Goal: Task Accomplishment & Management: Complete application form

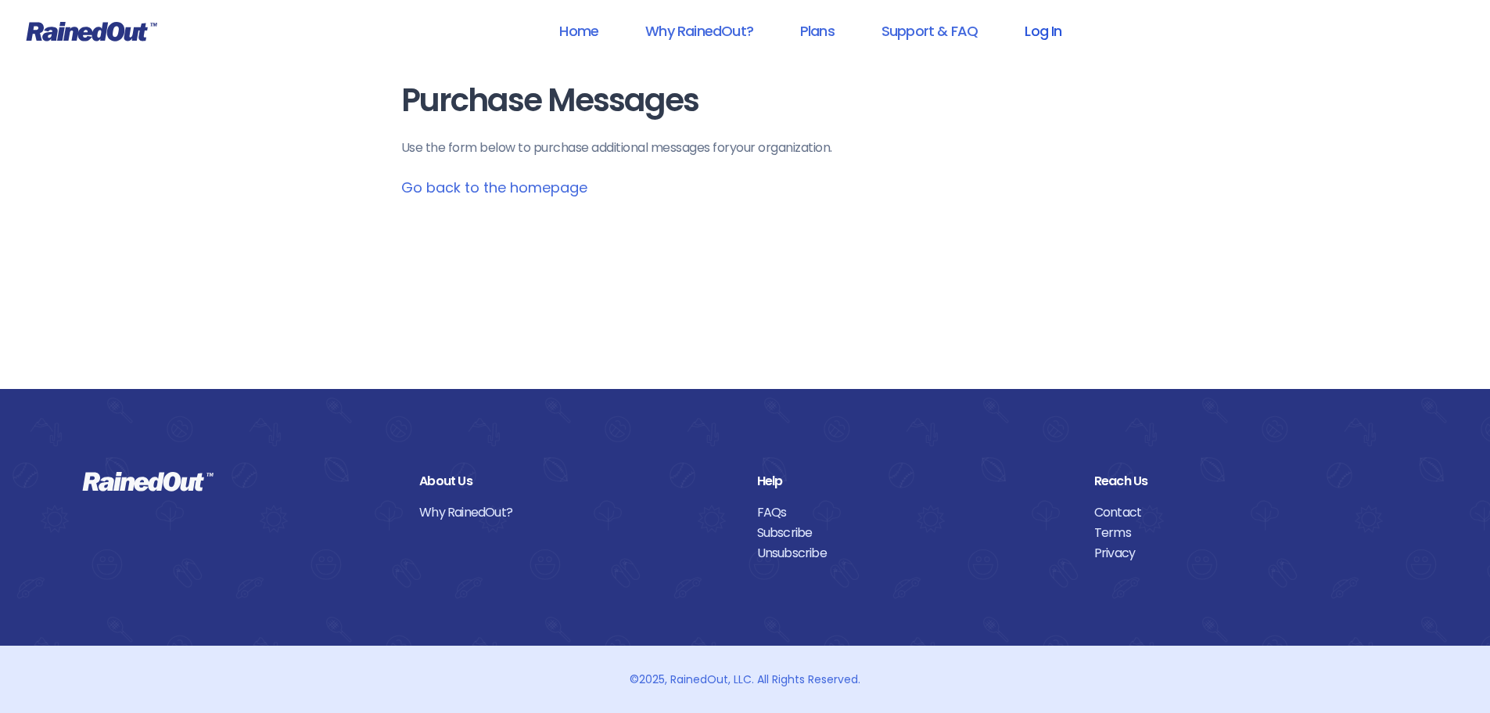
click at [1041, 26] on link "Log In" at bounding box center [1043, 30] width 77 height 35
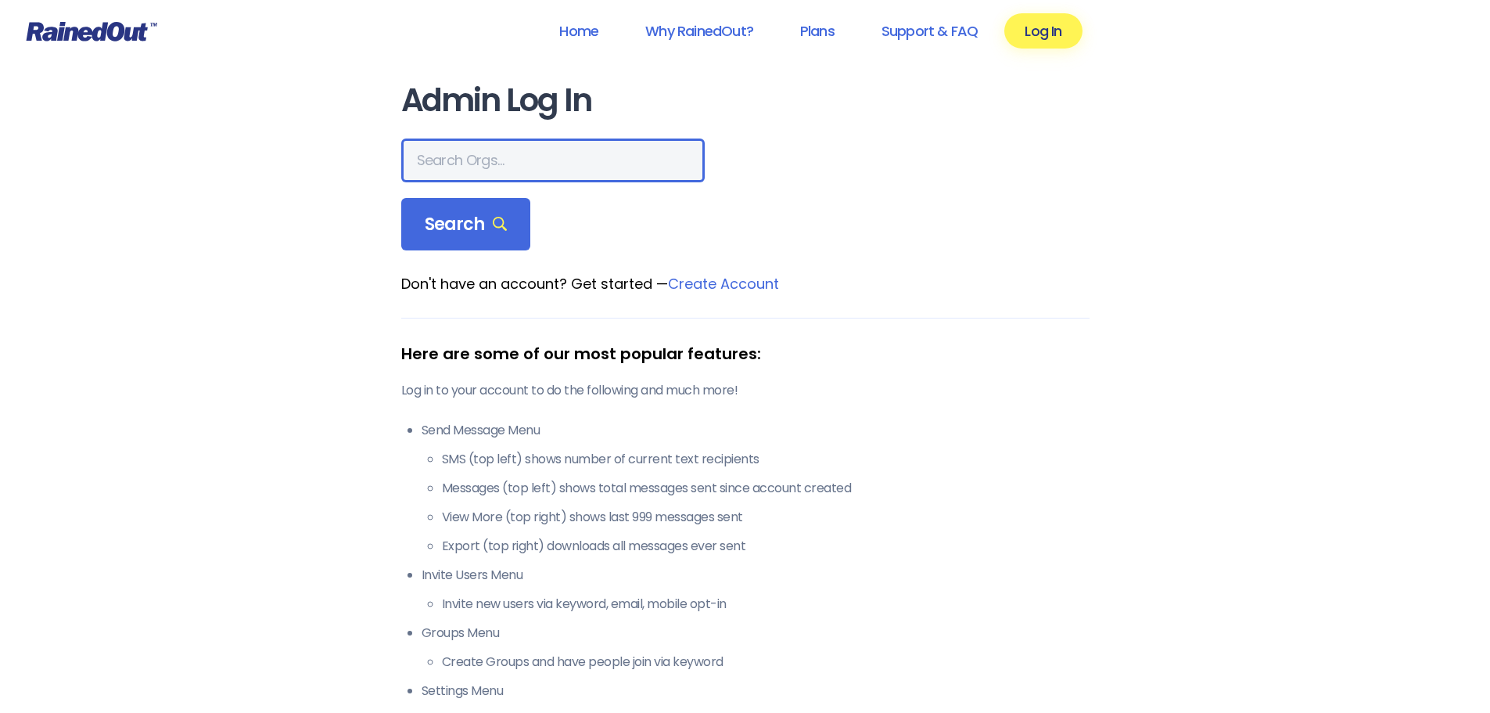
click at [539, 172] on input "text" at bounding box center [553, 160] width 304 height 44
type input "the heights g"
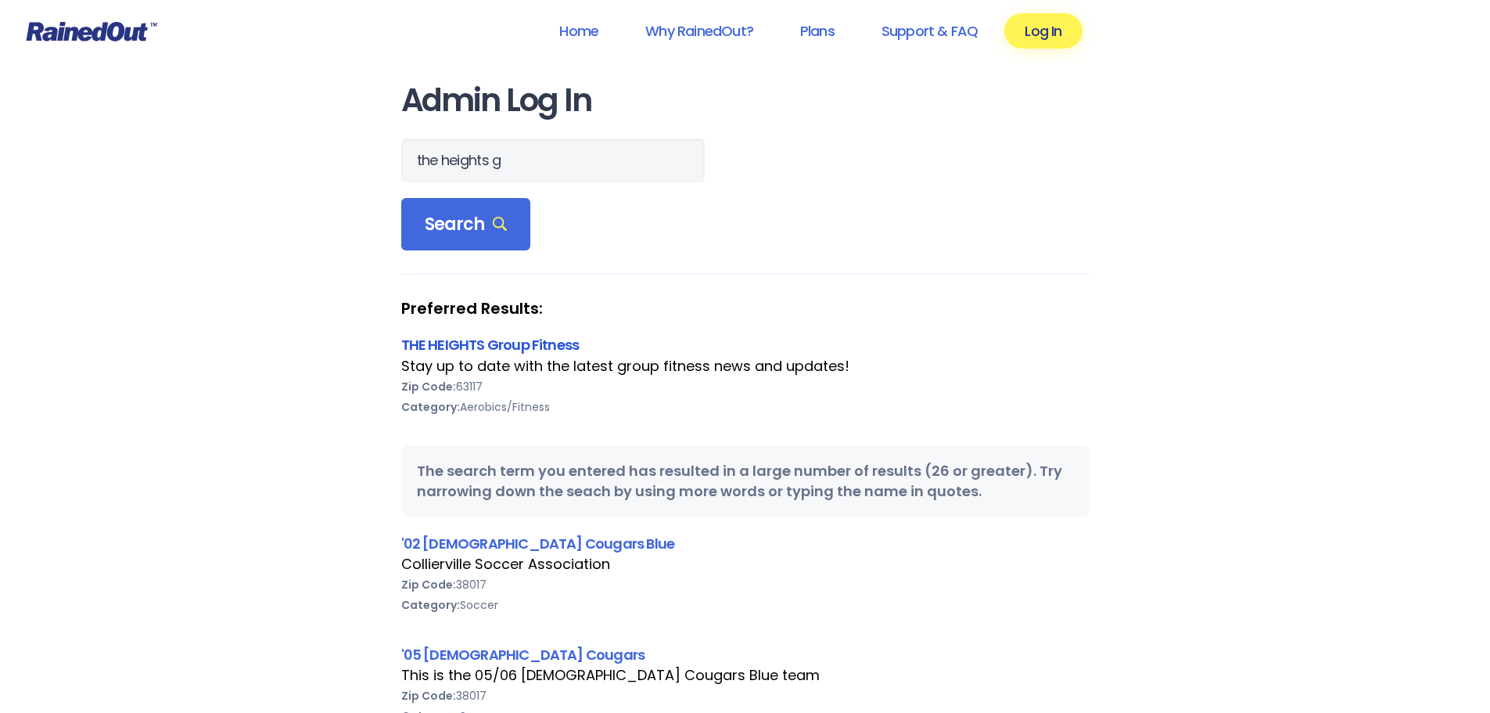
click at [472, 345] on link "THE HEIGHTS Group Fitness" at bounding box center [490, 345] width 178 height 20
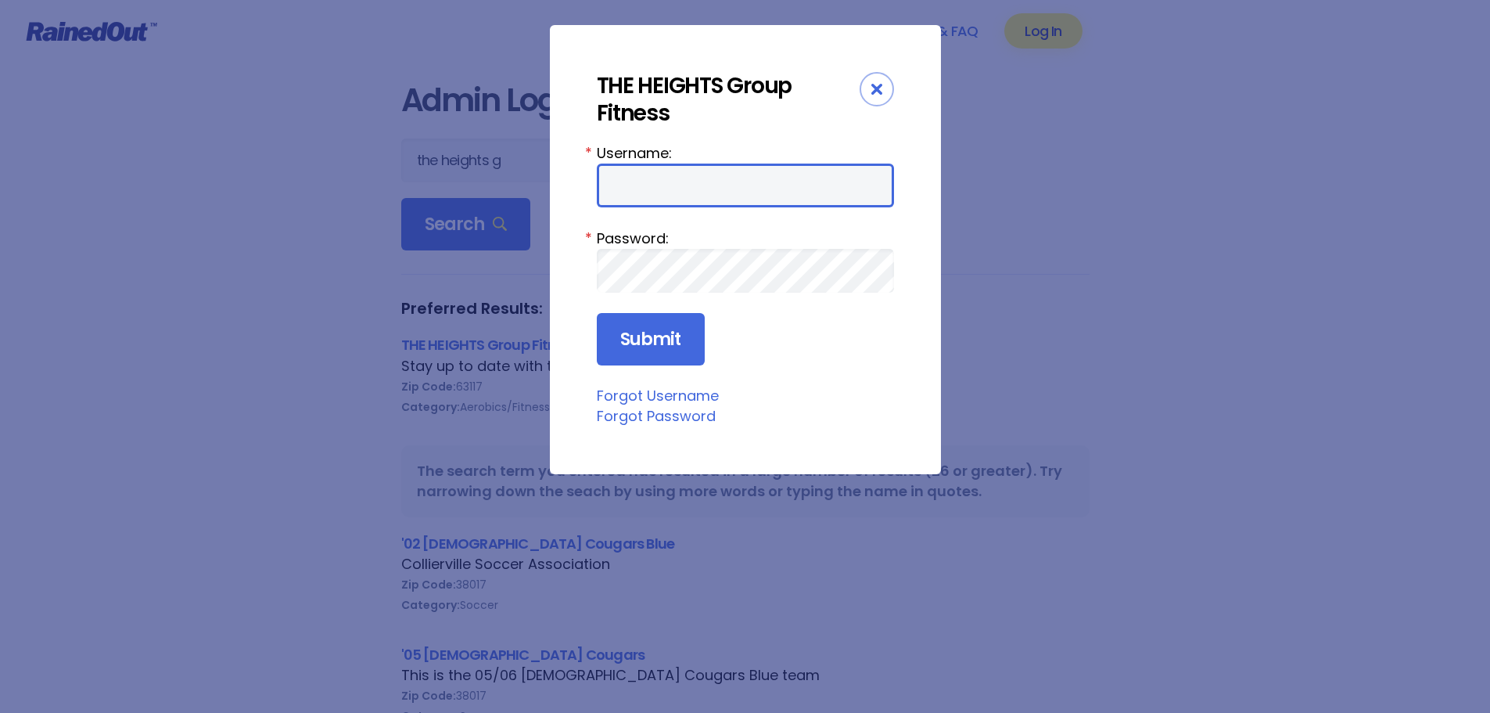
click at [680, 186] on input "Username:" at bounding box center [745, 186] width 297 height 44
type input "jturek"
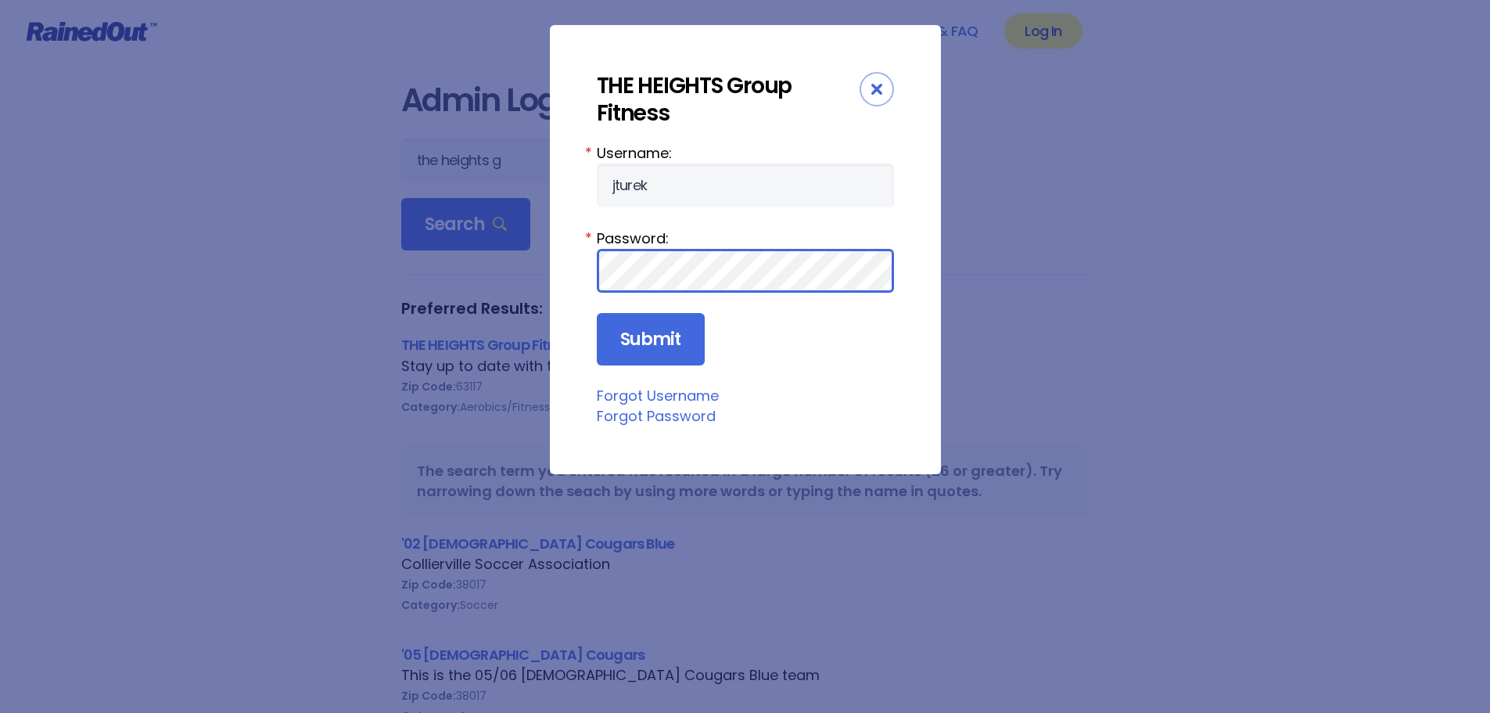
click at [597, 313] on input "Submit" at bounding box center [651, 339] width 108 height 53
